Goal: Find specific page/section: Find specific page/section

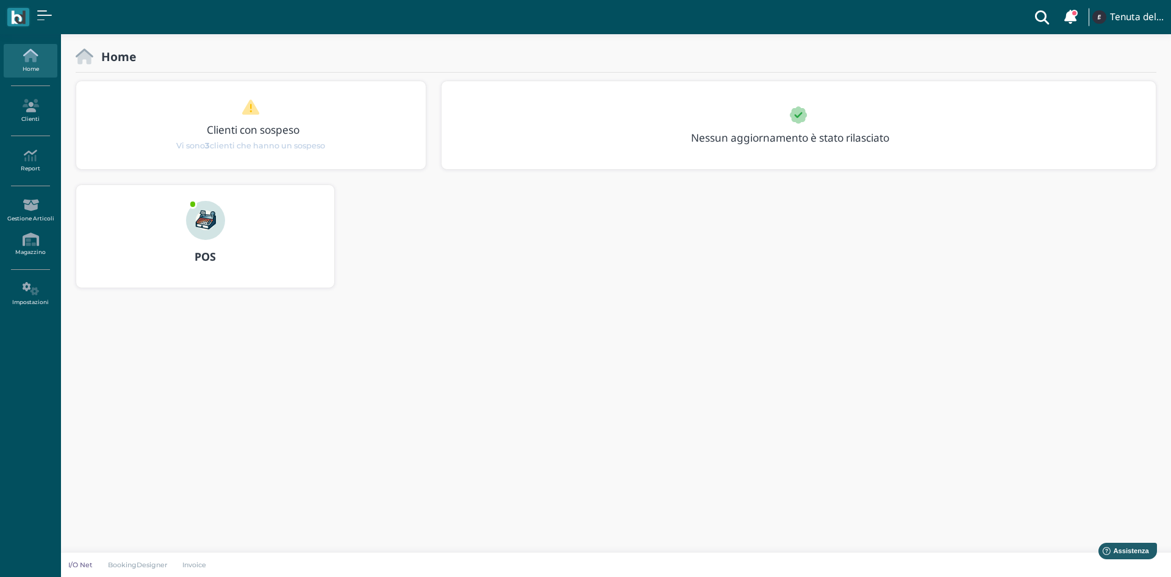
click at [208, 220] on img at bounding box center [205, 220] width 39 height 39
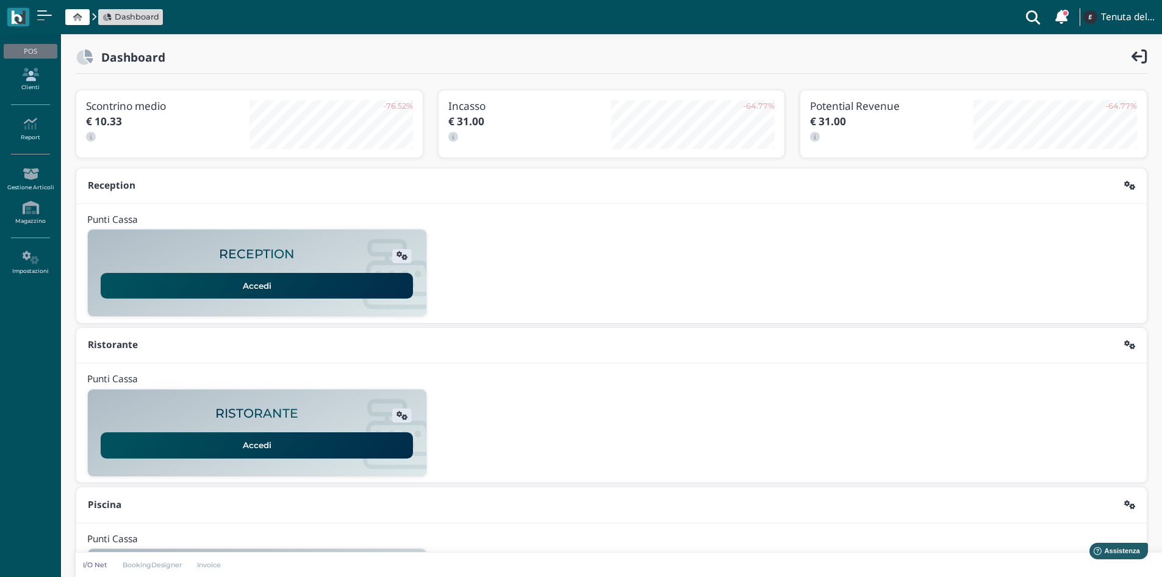
click at [29, 82] on link "Clienti" at bounding box center [30, 80] width 53 height 34
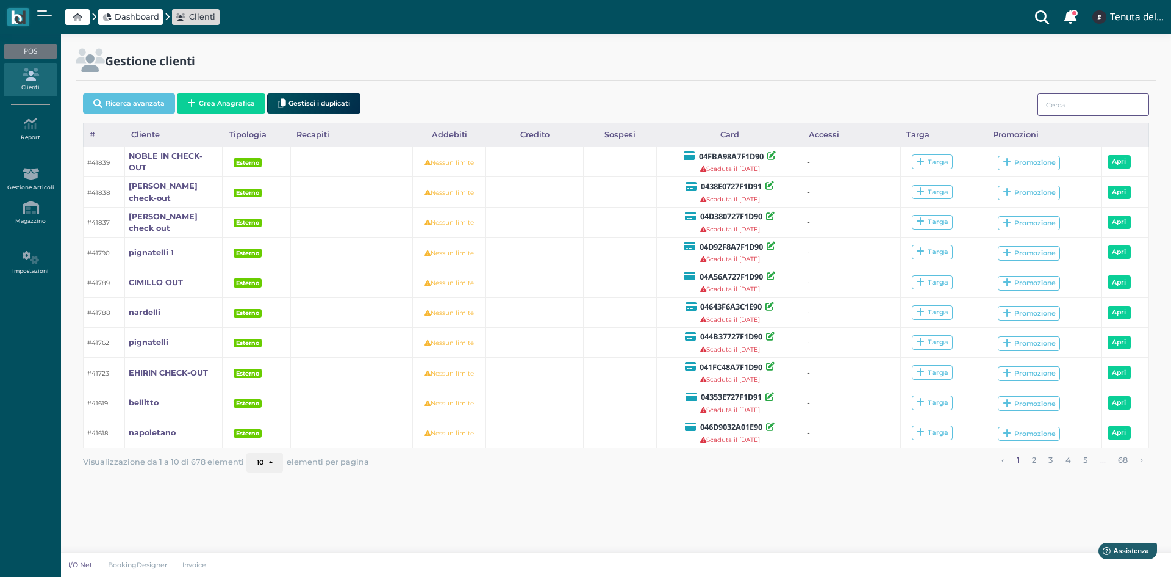
click at [1066, 103] on input "search" at bounding box center [1094, 104] width 112 height 23
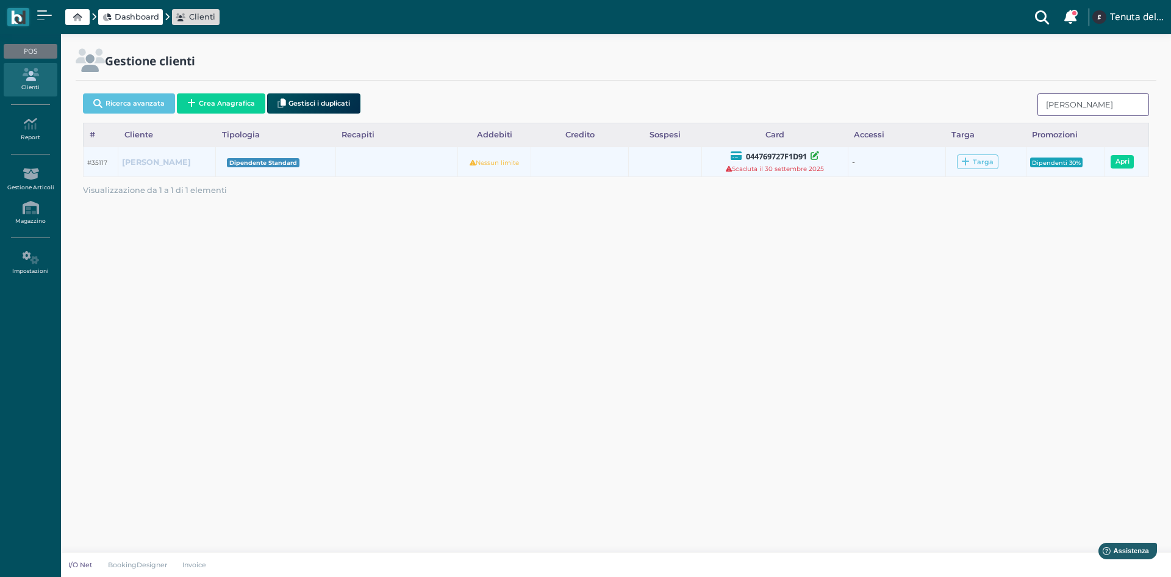
type input "vilma"
click at [139, 156] on link "[PERSON_NAME]" at bounding box center [156, 162] width 69 height 12
